Goal: Transaction & Acquisition: Register for event/course

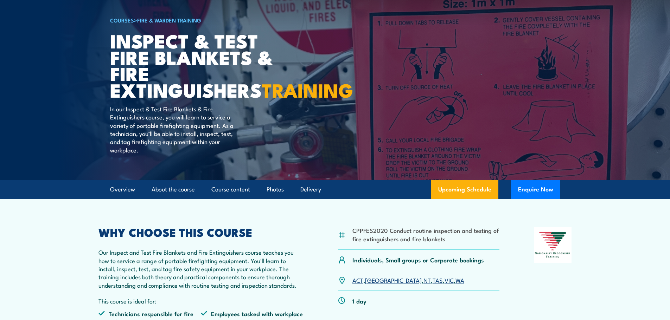
scroll to position [105, 0]
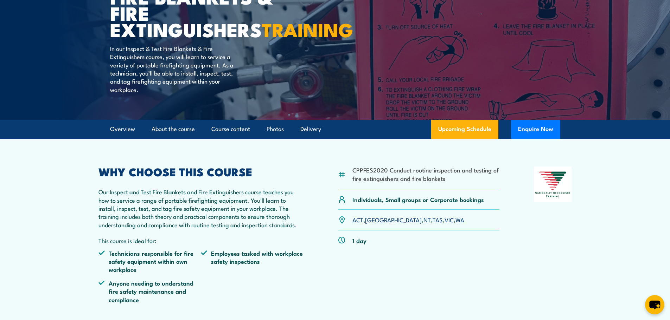
click at [444, 224] on link "VIC" at bounding box center [448, 220] width 9 height 8
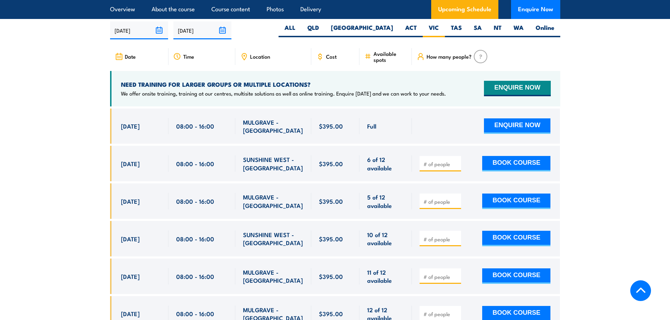
scroll to position [1306, 0]
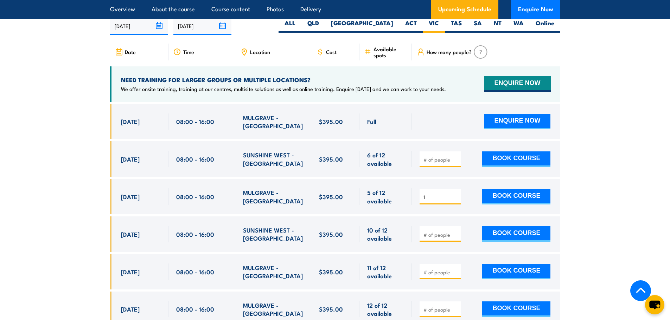
type input "1"
click at [455, 201] on input "1" at bounding box center [440, 197] width 35 height 7
click at [524, 205] on button "BOOK COURSE" at bounding box center [516, 196] width 68 height 15
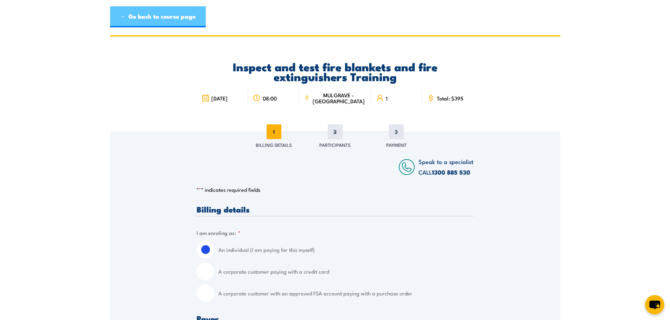
drag, startPoint x: 165, startPoint y: 15, endPoint x: 201, endPoint y: 20, distance: 37.3
click at [165, 15] on link "← Go back to course page" at bounding box center [158, 16] width 96 height 21
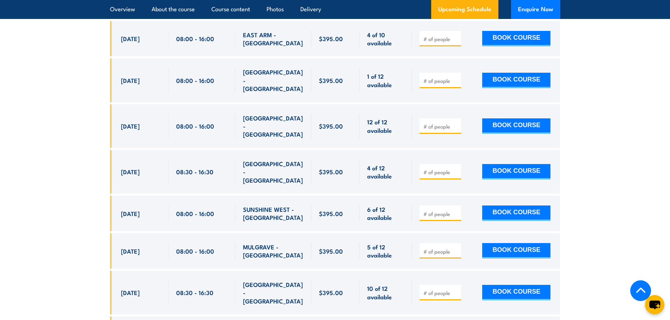
scroll to position [1482, 0]
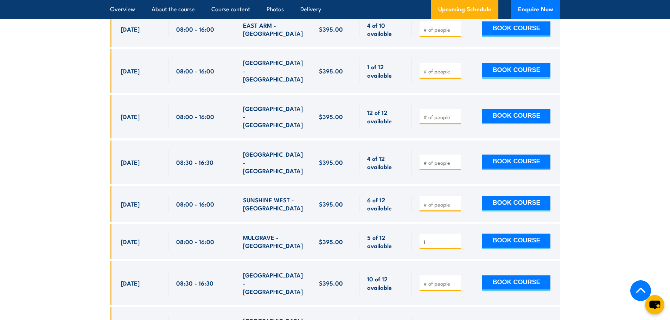
type input "1"
click at [457, 239] on input "1" at bounding box center [440, 242] width 35 height 7
click at [507, 234] on button "BOOK COURSE" at bounding box center [516, 241] width 68 height 15
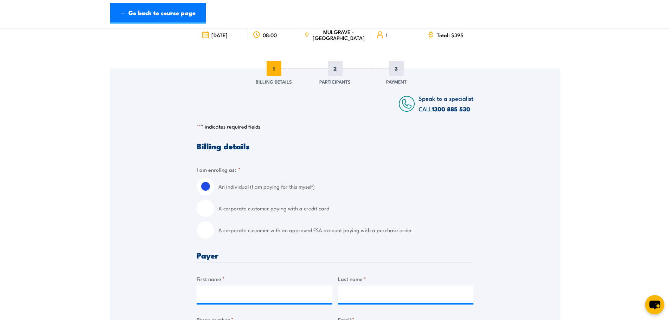
scroll to position [70, 0]
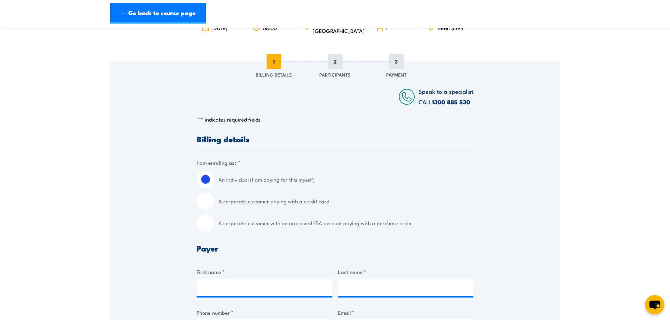
click at [211, 204] on input "A corporate customer paying with a credit card" at bounding box center [206, 202] width 18 height 18
radio input "true"
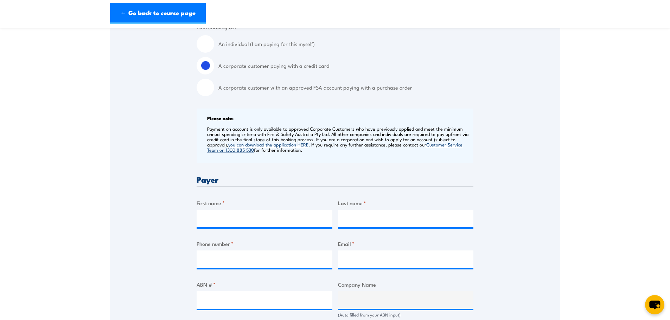
scroll to position [211, 0]
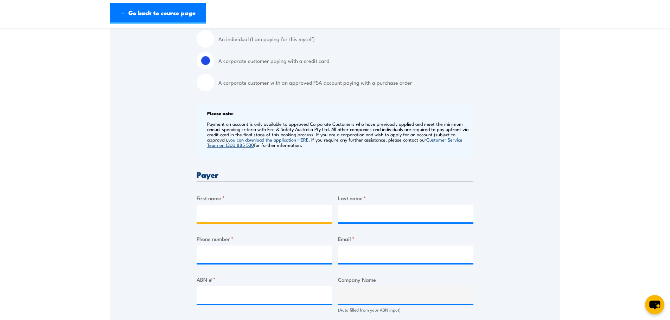
click at [215, 211] on input "First name *" at bounding box center [265, 214] width 136 height 18
type input "[PERSON_NAME]"
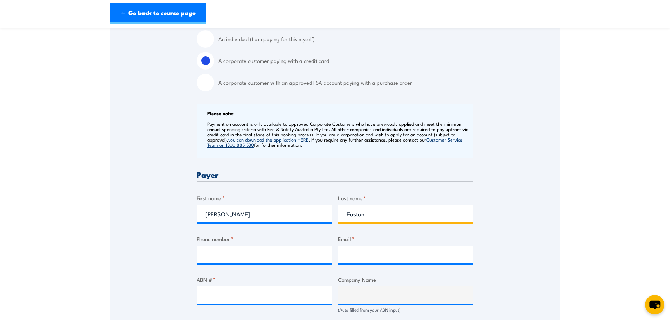
type input "Easton"
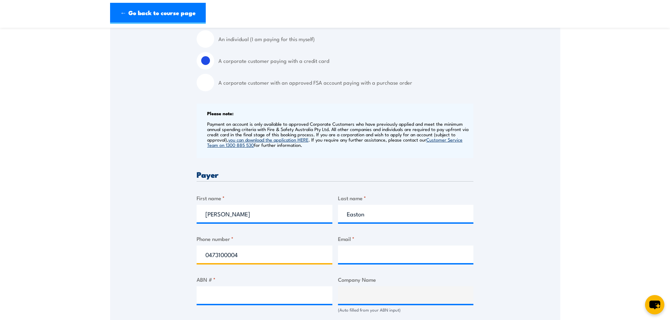
type input "0473100004"
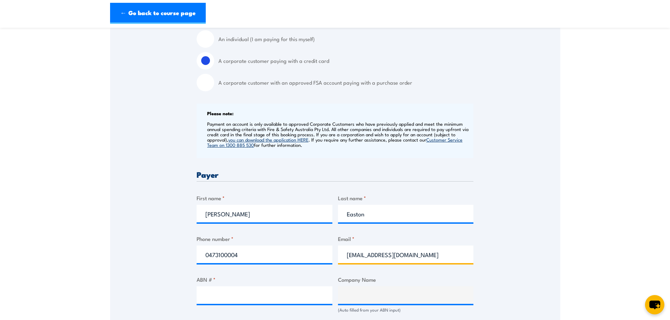
type input "sldhadmin@slgroup.com.au"
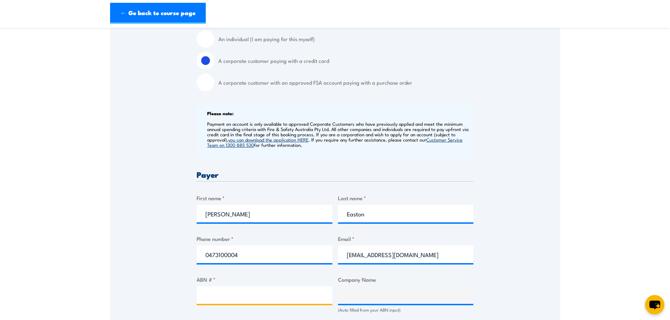
click at [230, 292] on input "ABN # *" at bounding box center [265, 296] width 136 height 18
type input "95006831769"
type input "SLD HIRE PTY LTD"
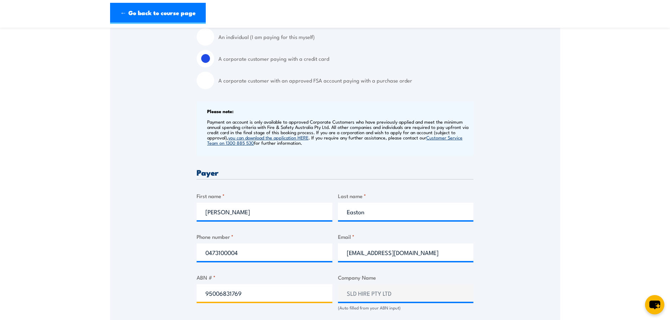
scroll to position [352, 0]
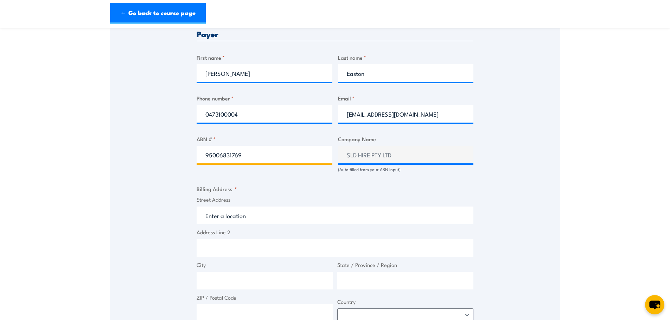
type input "95006831769"
click at [263, 216] on input "Street Address" at bounding box center [335, 216] width 277 height 18
type input "[STREET_ADDRESS]"
type input "[GEOGRAPHIC_DATA]"
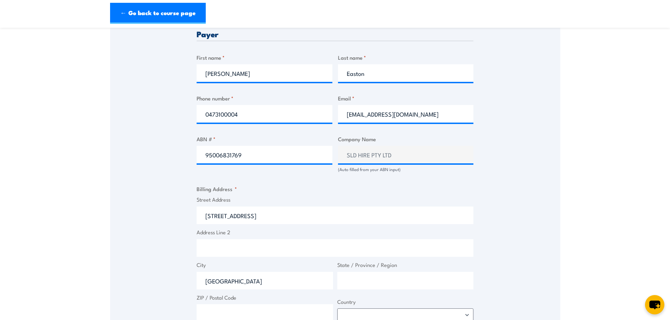
type input "Victoria"
type input "3777"
select select "[GEOGRAPHIC_DATA]"
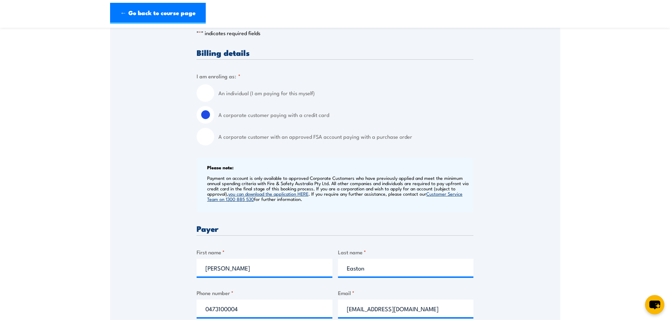
scroll to position [246, 0]
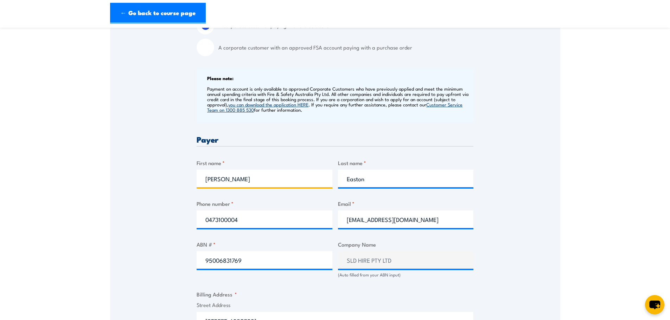
click at [215, 183] on input "[PERSON_NAME]" at bounding box center [265, 179] width 136 height 18
click at [215, 183] on input "Simone" at bounding box center [265, 179] width 136 height 18
type input "Shane"
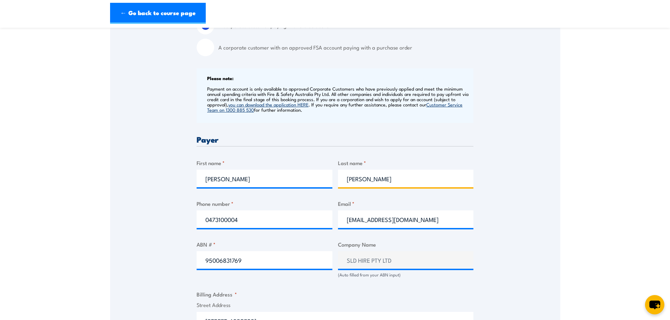
type input "Taylor"
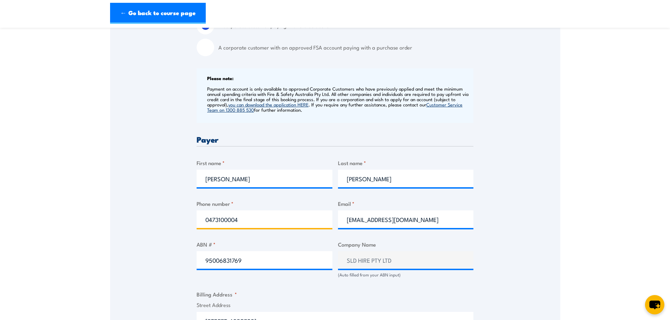
click at [260, 218] on input "0473100004" at bounding box center [265, 220] width 136 height 18
drag, startPoint x: 250, startPoint y: 221, endPoint x: 93, endPoint y: 222, distance: 157.5
click at [93, 222] on section "Inspect and test fire blankets and fire extinguishers Training 6 November 2025 …" at bounding box center [335, 284] width 670 height 991
paste input "(041) 754-9807"
click at [221, 220] on input "(041) 754-9807" at bounding box center [265, 220] width 136 height 18
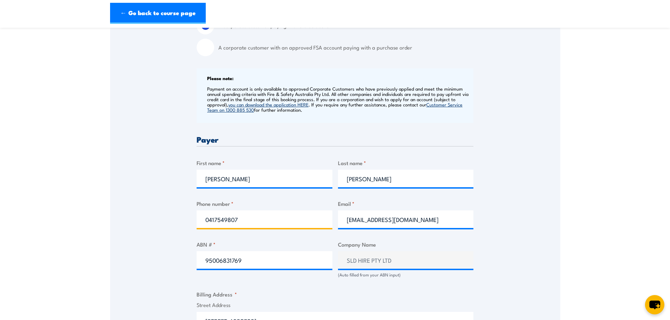
type input "0417549807"
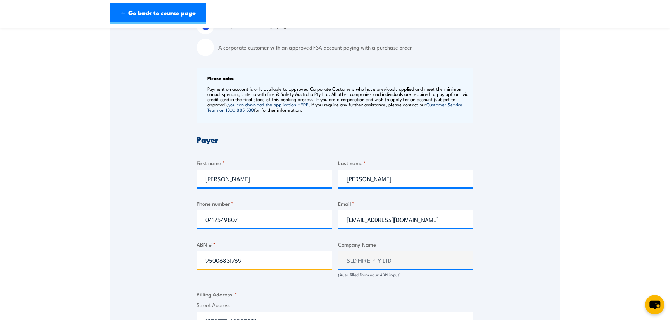
click at [268, 258] on input "95006831769" at bounding box center [265, 260] width 136 height 18
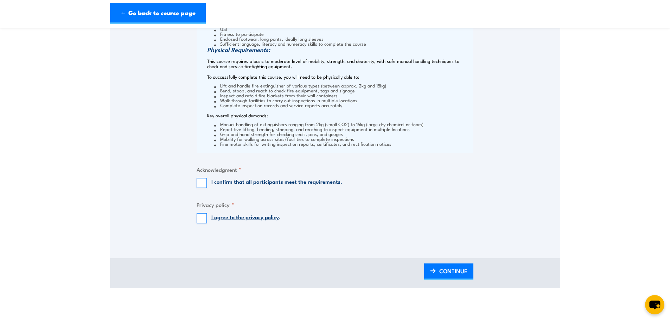
scroll to position [738, 0]
click at [204, 181] on input "I confirm that all participants meet the requirements." at bounding box center [202, 182] width 11 height 11
checkbox input "true"
click at [203, 218] on input "I agree to the privacy policy ." at bounding box center [202, 217] width 11 height 11
checkbox input "true"
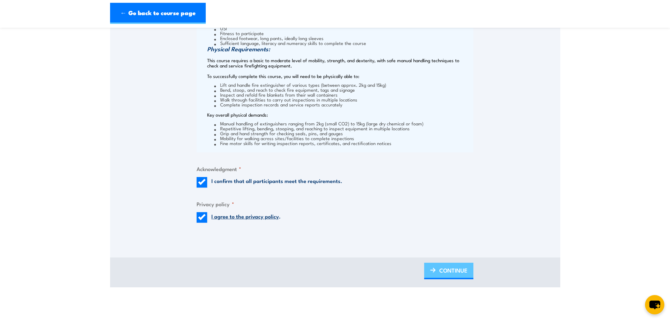
click at [454, 273] on span "CONTINUE" at bounding box center [453, 270] width 28 height 19
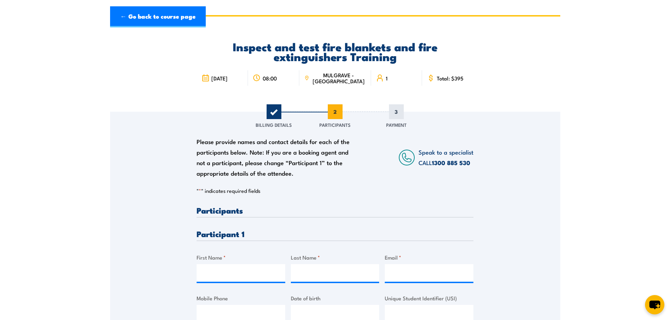
scroll to position [0, 0]
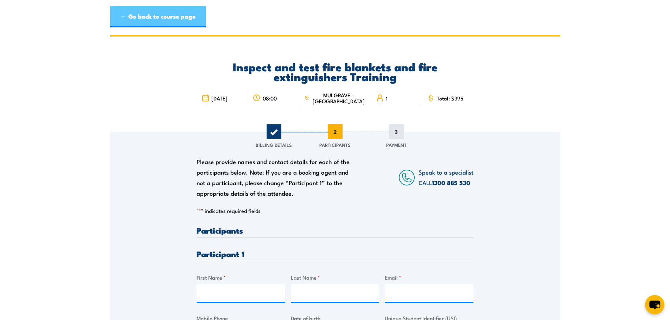
click at [160, 21] on link "← Go back to course page" at bounding box center [158, 16] width 96 height 21
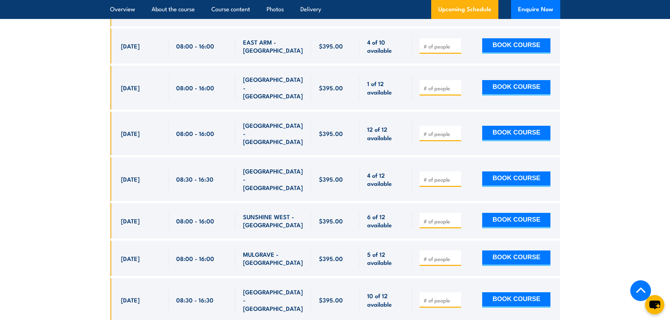
scroll to position [1482, 0]
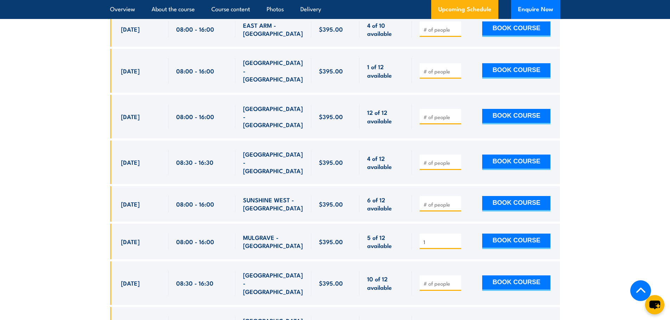
type input "1"
click at [455, 239] on input "1" at bounding box center [440, 242] width 35 height 7
click at [512, 234] on button "BOOK COURSE" at bounding box center [516, 241] width 68 height 15
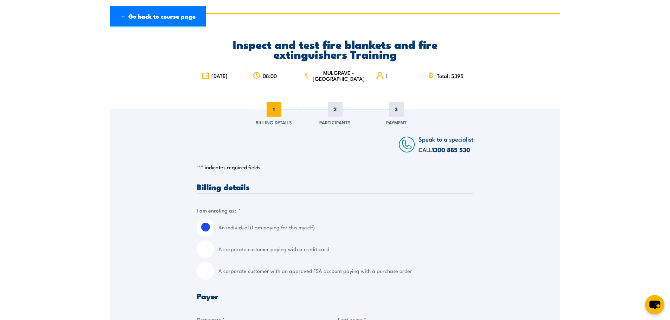
scroll to position [35, 0]
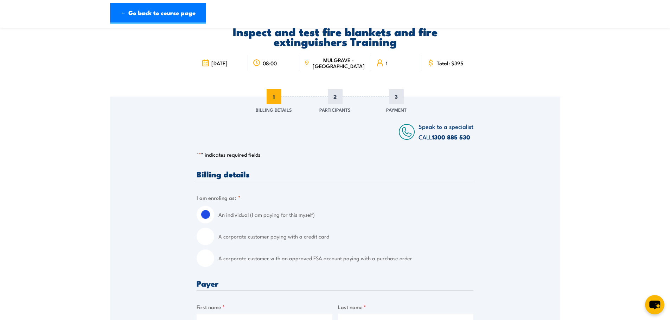
click at [203, 240] on input "A corporate customer paying with a credit card" at bounding box center [206, 237] width 18 height 18
radio input "true"
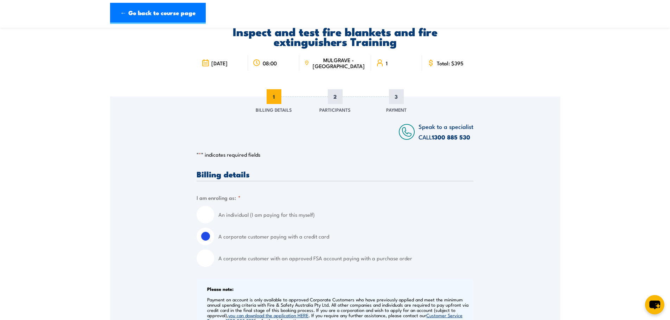
scroll to position [211, 0]
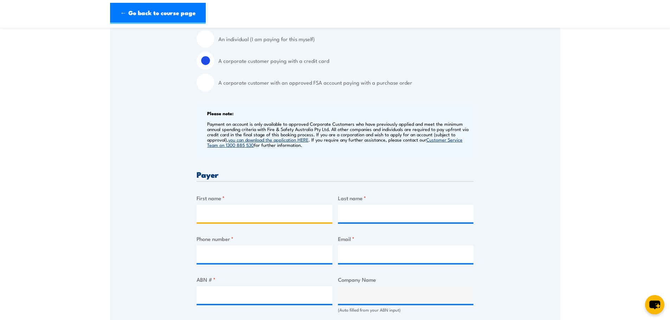
click at [258, 214] on input "First name *" at bounding box center [265, 214] width 136 height 18
type input "[PERSON_NAME]"
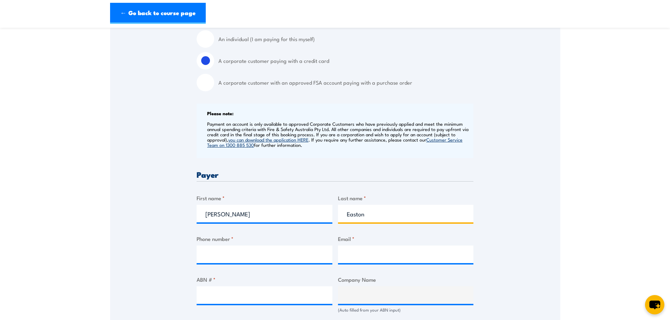
type input "Easton"
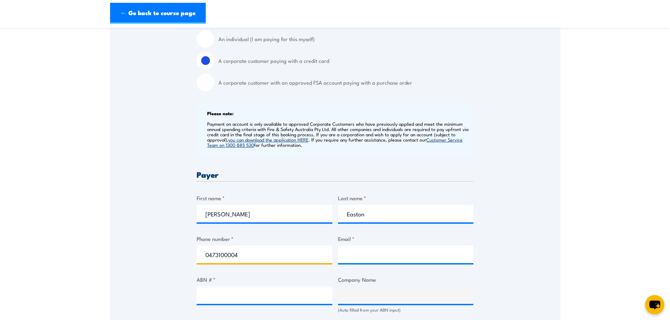
type input "0473100004"
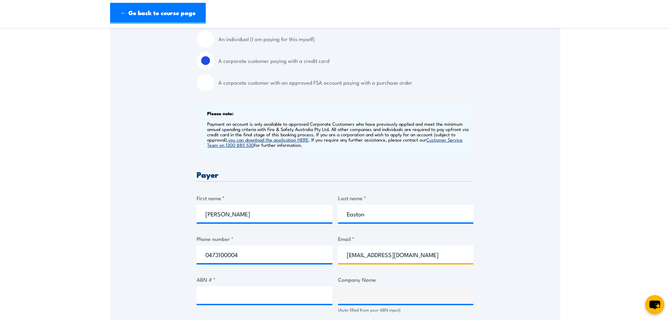
type input "sldhadmin@slgroup.com.au"
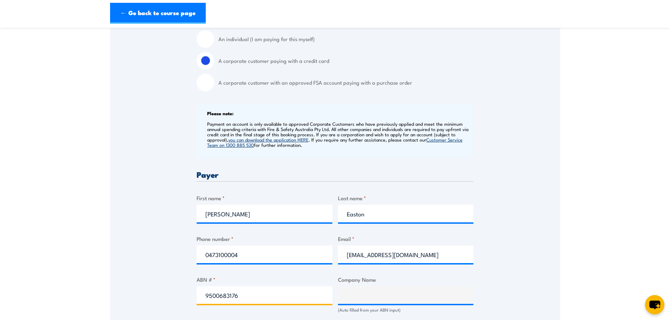
type input "95006831769"
type input "SLD HIRE PTY LTD"
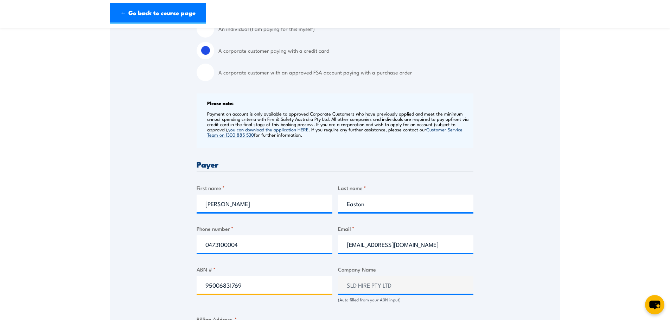
scroll to position [352, 0]
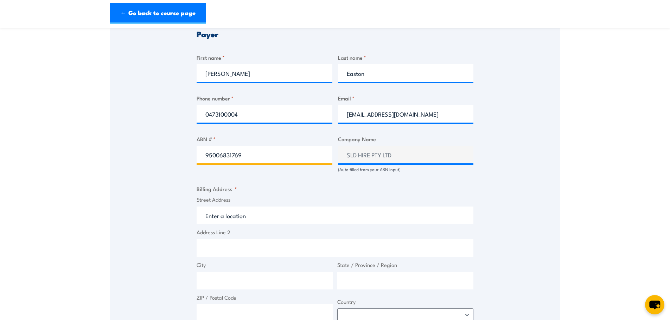
type input "95006831769"
click at [256, 220] on input "Street Address" at bounding box center [335, 216] width 277 height 18
type input "10 Argoon Road, Healesville VIC, Australia"
type input "10 Argoon Rd"
type input "Healesville"
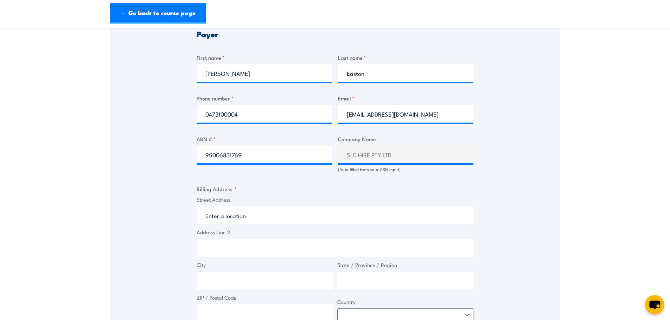
type input "Victoria"
type input "3777"
select select "Australia"
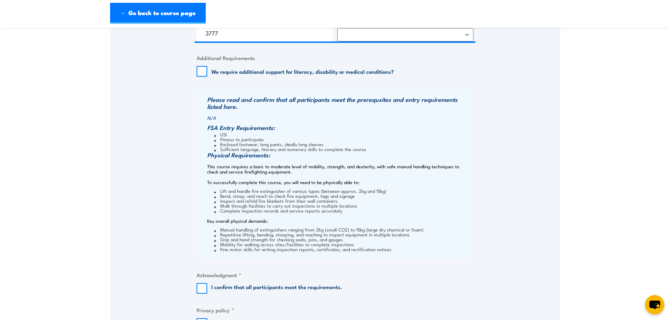
scroll to position [633, 0]
click at [207, 288] on div "I confirm that all participants meet the requirements." at bounding box center [270, 288] width 146 height 11
click at [204, 289] on input "I confirm that all participants meet the requirements." at bounding box center [202, 288] width 11 height 11
checkbox input "true"
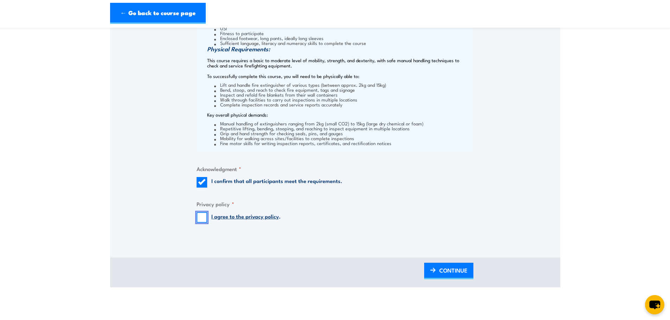
click at [203, 216] on input "I agree to the privacy policy ." at bounding box center [202, 217] width 11 height 11
checkbox input "true"
click at [462, 276] on span "CONTINUE" at bounding box center [453, 270] width 28 height 19
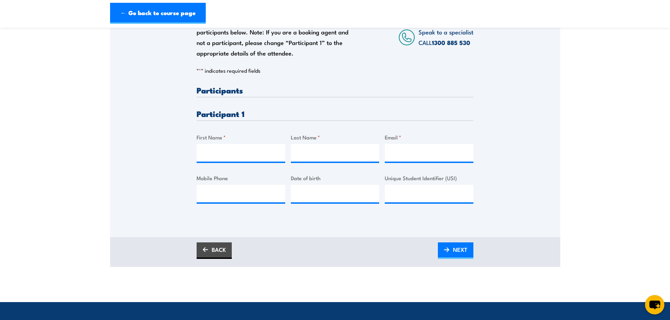
scroll to position [141, 0]
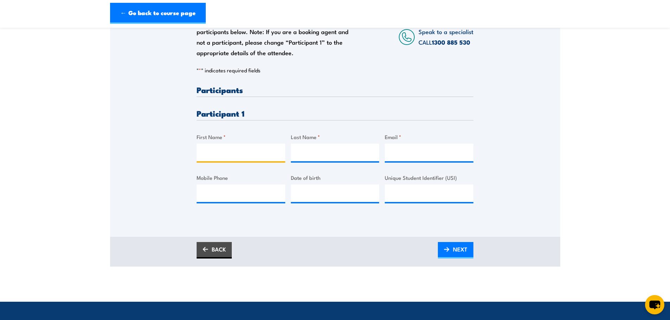
click at [215, 156] on input "First Name *" at bounding box center [241, 153] width 89 height 18
type input "Shane"
type input "Taylor"
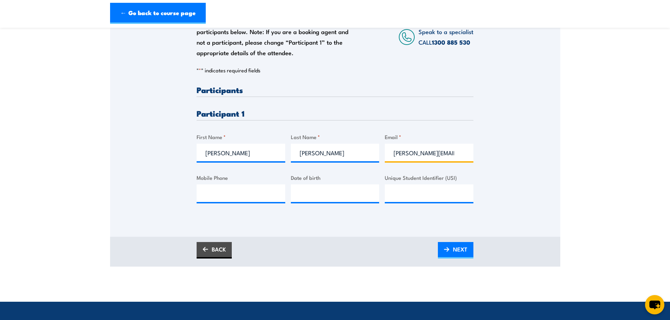
scroll to position [0, 5]
type input "s.taylor@slgroup.com.au"
paste input "(041) 754-9807 Mobile"
click at [221, 194] on input "(041) 754-9807 Mobile" at bounding box center [241, 194] width 89 height 18
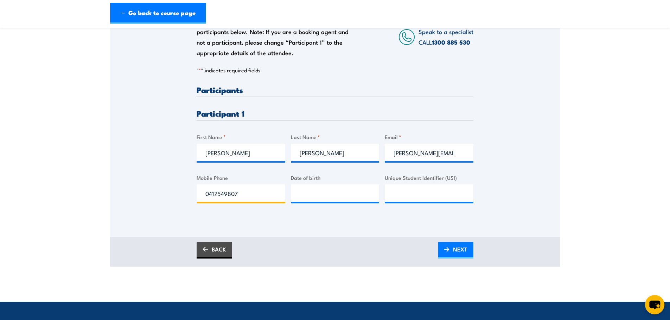
type input "0417549807"
type input "02/01/1971"
click at [398, 197] on input "Unique Student Identifier (USI)" at bounding box center [429, 194] width 89 height 18
drag, startPoint x: 466, startPoint y: 244, endPoint x: 517, endPoint y: 250, distance: 50.6
click at [466, 244] on span "NEXT" at bounding box center [460, 249] width 14 height 19
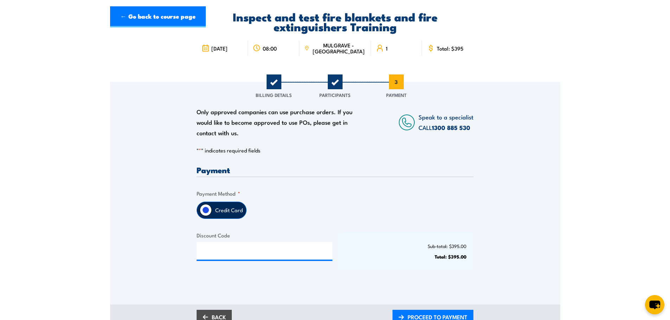
scroll to position [141, 0]
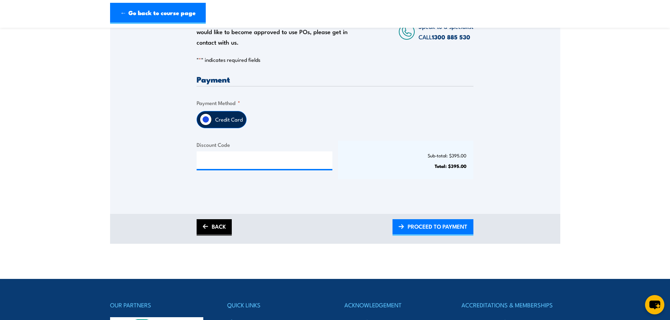
click at [225, 226] on link "BACK" at bounding box center [214, 227] width 35 height 17
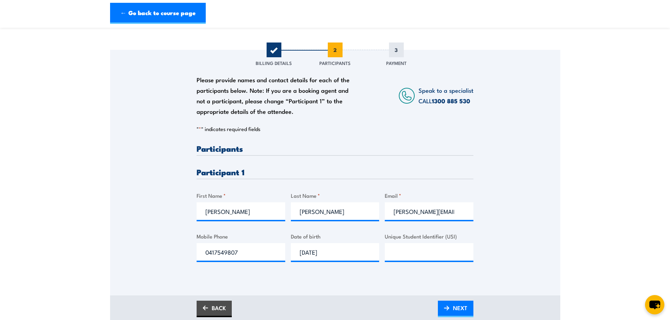
scroll to position [176, 0]
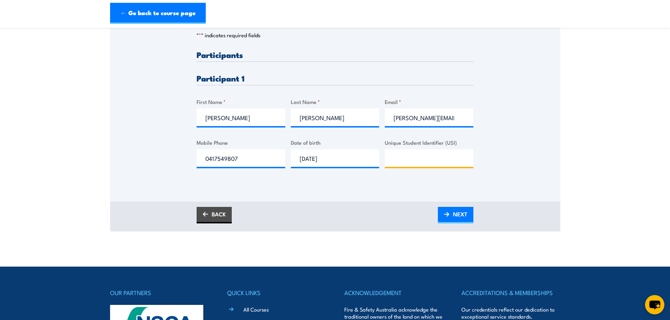
click at [415, 157] on input "Unique Student Identifier (USI)" at bounding box center [429, 158] width 89 height 18
click at [397, 157] on input "Eex-62ce279" at bounding box center [429, 158] width 89 height 18
type input "Rex-62ce279"
click at [460, 215] on span "NEXT" at bounding box center [460, 214] width 14 height 19
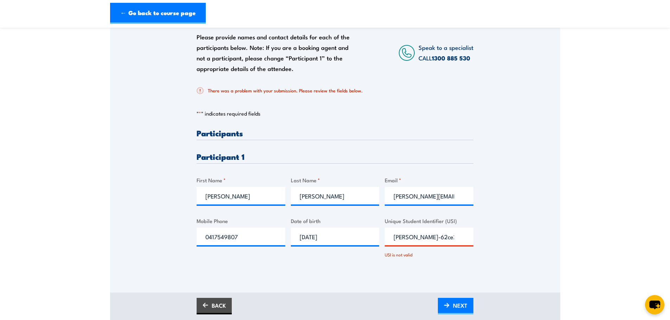
scroll to position [141, 0]
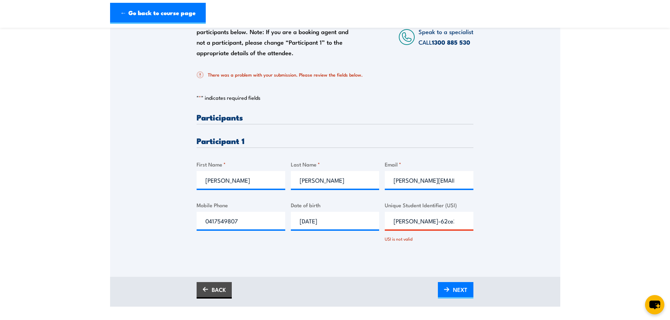
click at [456, 224] on input "Rex-62ce279" at bounding box center [429, 221] width 89 height 18
drag, startPoint x: 447, startPoint y: 224, endPoint x: 385, endPoint y: 224, distance: 61.9
click at [385, 224] on input "Rex-62ce279" at bounding box center [429, 221] width 89 height 18
click at [460, 283] on span "NEXT" at bounding box center [460, 290] width 14 height 19
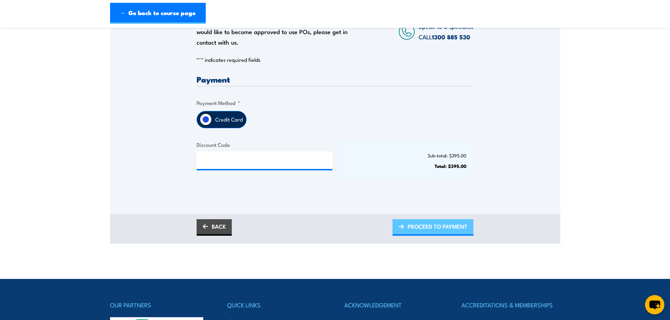
click at [430, 231] on span "PROCEED TO PAYMENT" at bounding box center [438, 226] width 60 height 19
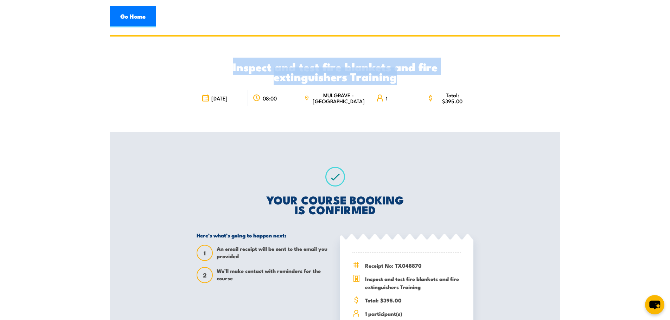
drag, startPoint x: 233, startPoint y: 65, endPoint x: 396, endPoint y: 79, distance: 163.4
click at [396, 79] on h2 "Inspect and test fire blankets and fire extinguishers Training" at bounding box center [335, 72] width 277 height 20
copy h2 "Inspect and test fire blankets and fire extinguishers Training"
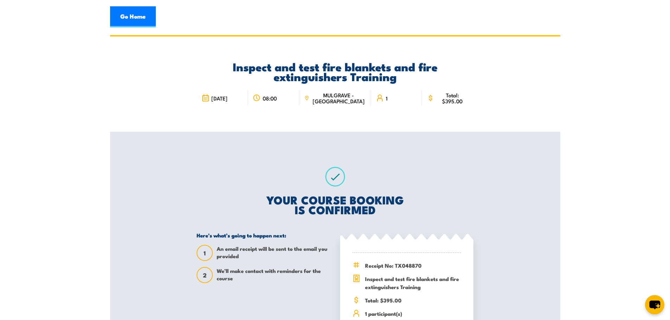
click at [350, 100] on span "MULGRAVE - [GEOGRAPHIC_DATA]" at bounding box center [338, 98] width 55 height 12
